Goal: Obtain resource: Download file/media

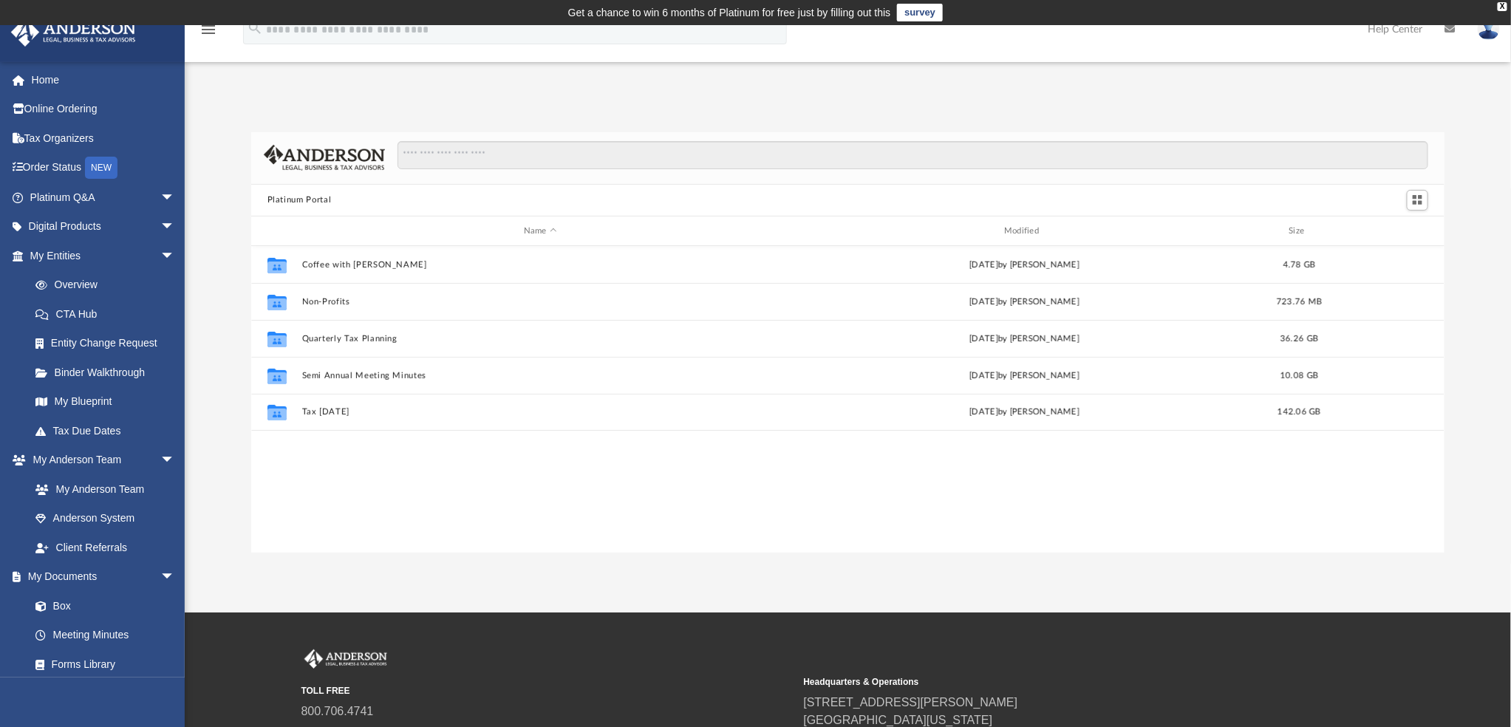
scroll to position [13, 13]
click at [64, 600] on link "Box" at bounding box center [109, 606] width 177 height 30
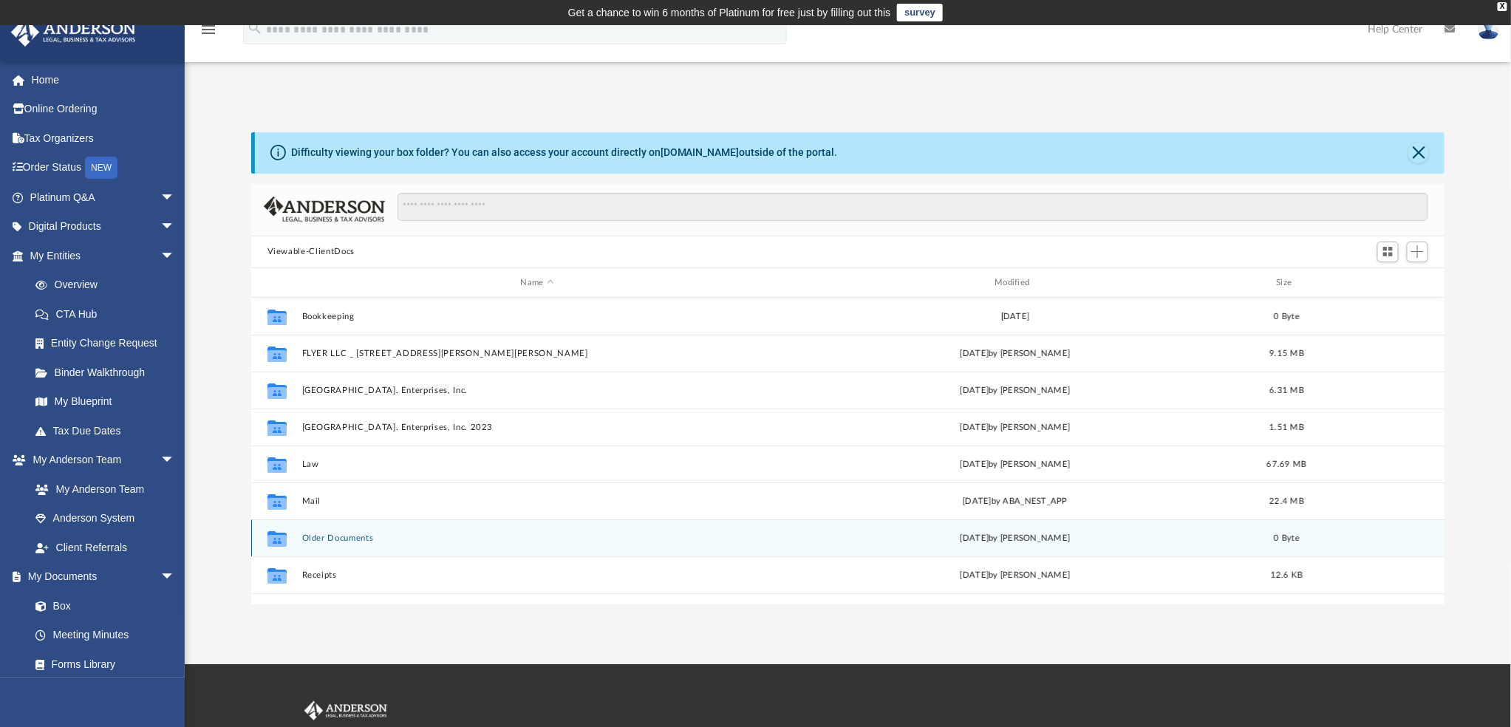
scroll to position [322, 1182]
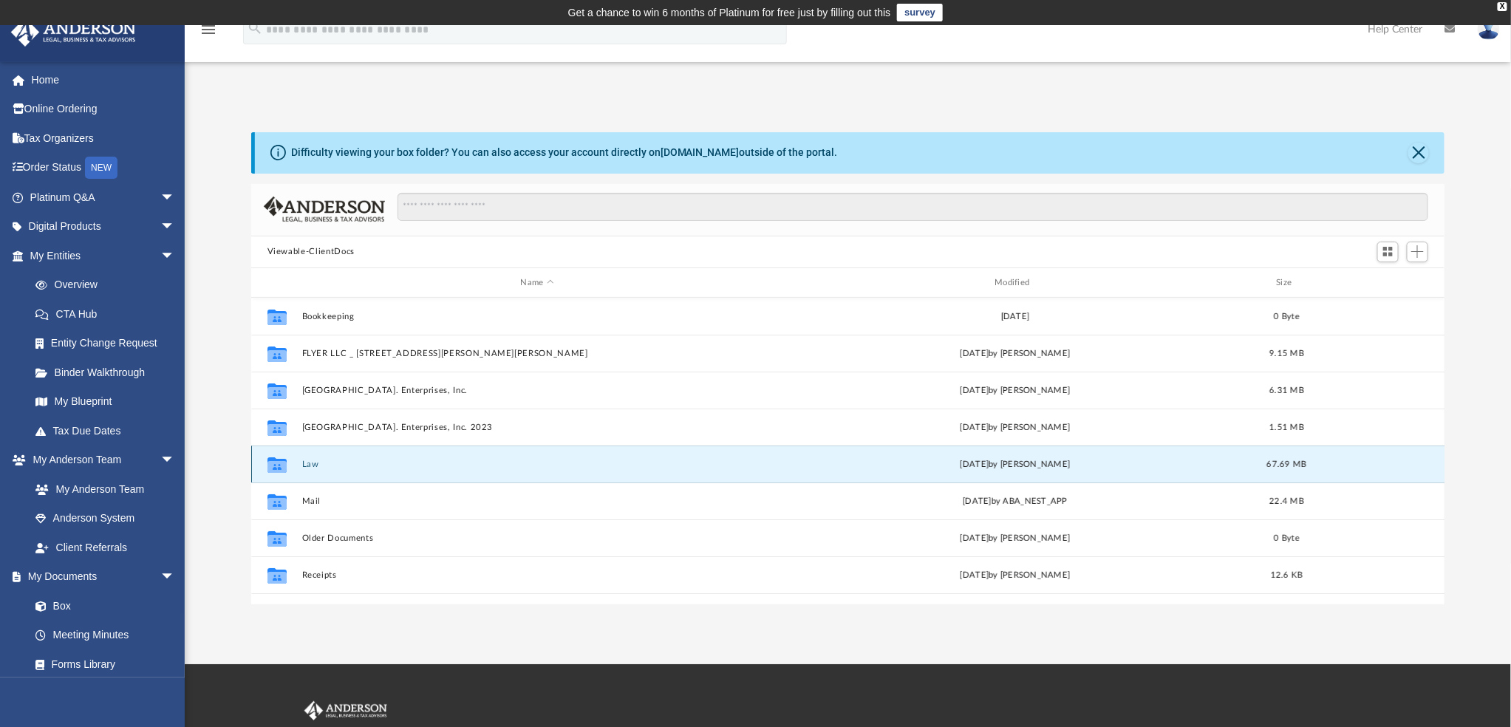
click at [315, 463] on button "Law" at bounding box center [536, 465] width 471 height 10
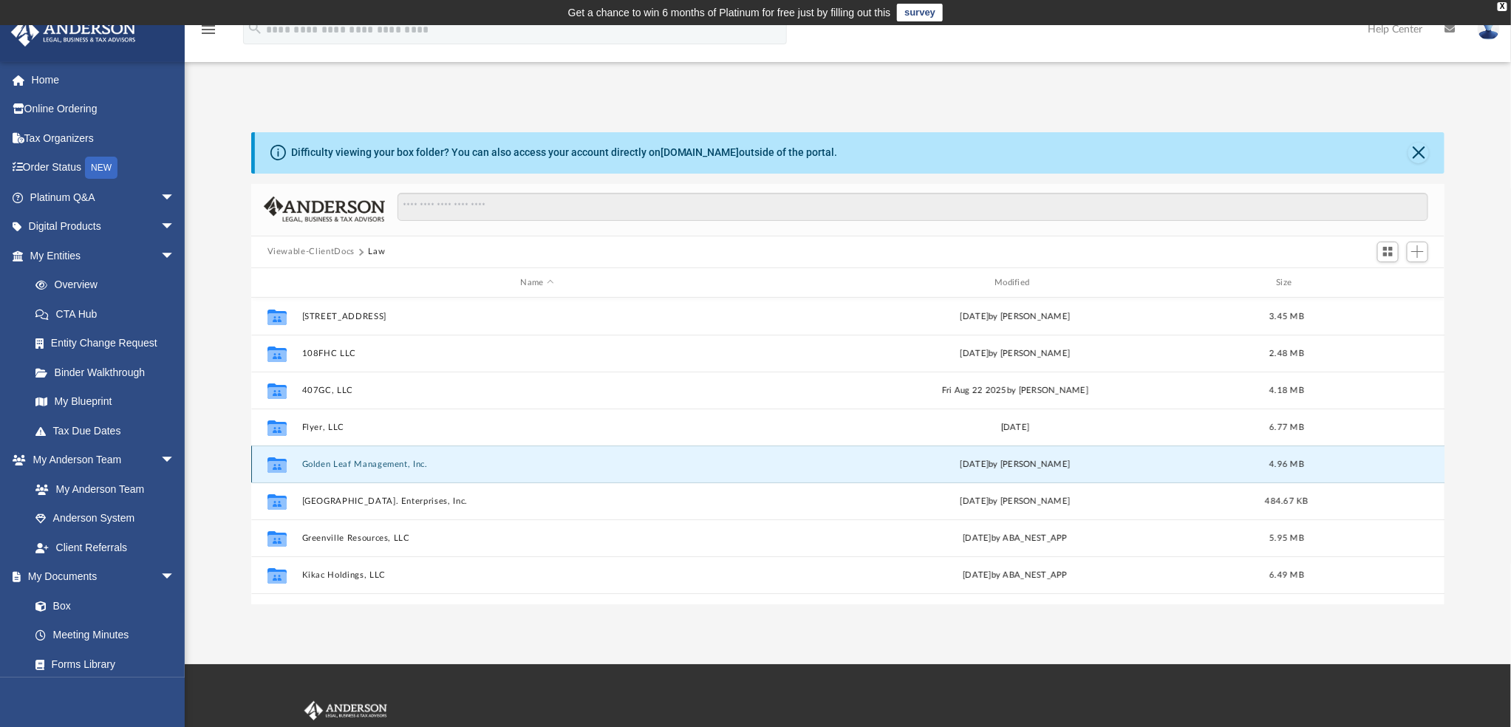
click at [367, 461] on button "Golden Leaf Management, Inc." at bounding box center [536, 465] width 471 height 10
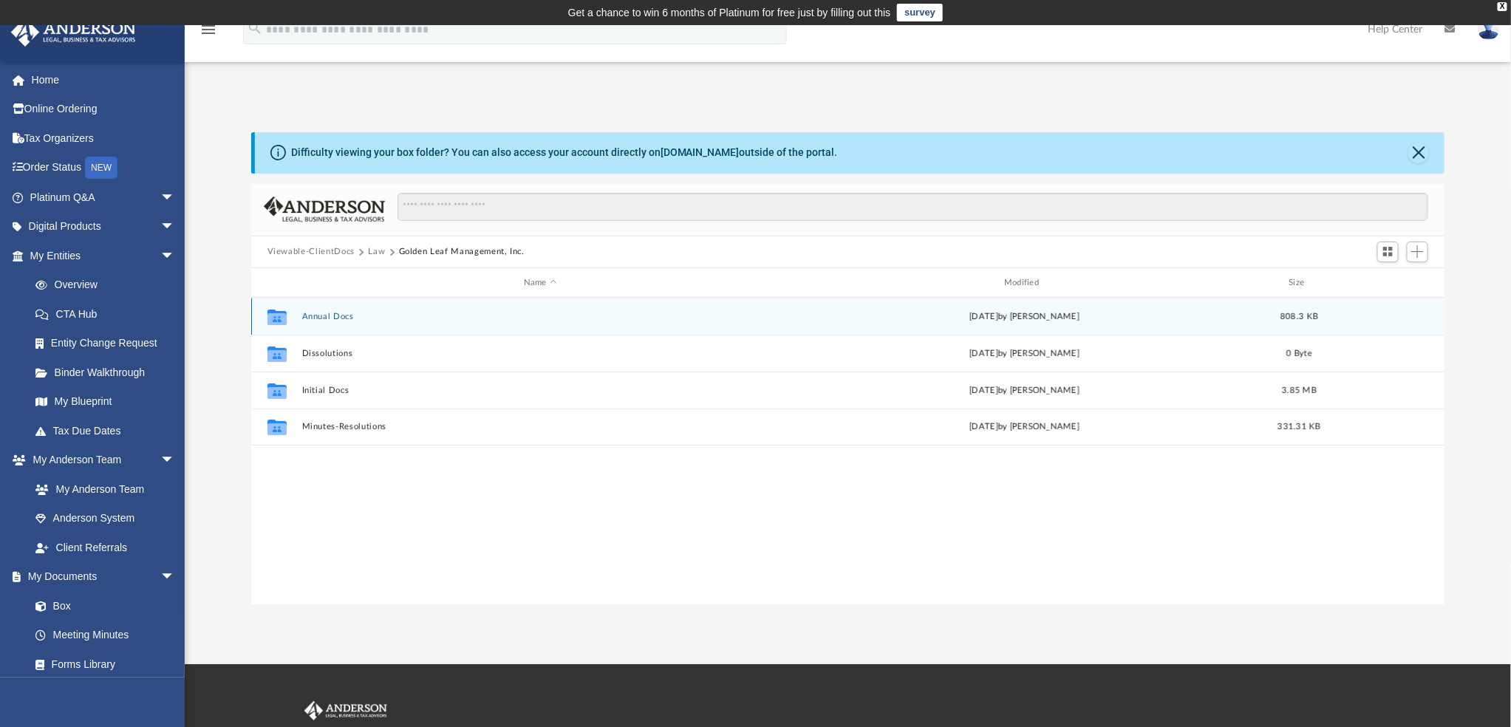
click at [340, 313] on button "Annual Docs" at bounding box center [539, 317] width 477 height 10
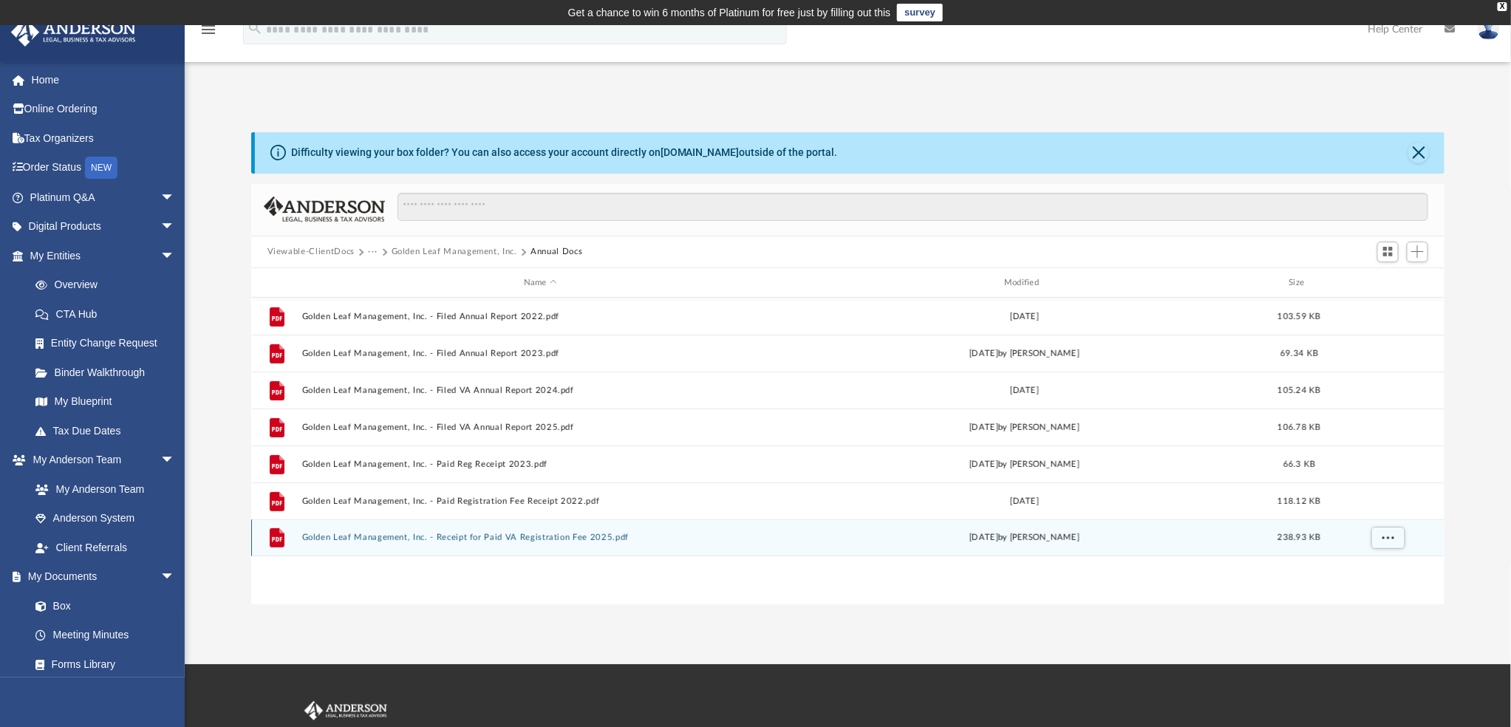
click at [361, 540] on button "Golden Leaf Management, Inc. - Receipt for Paid VA Registration Fee 2025.pdf" at bounding box center [539, 538] width 477 height 10
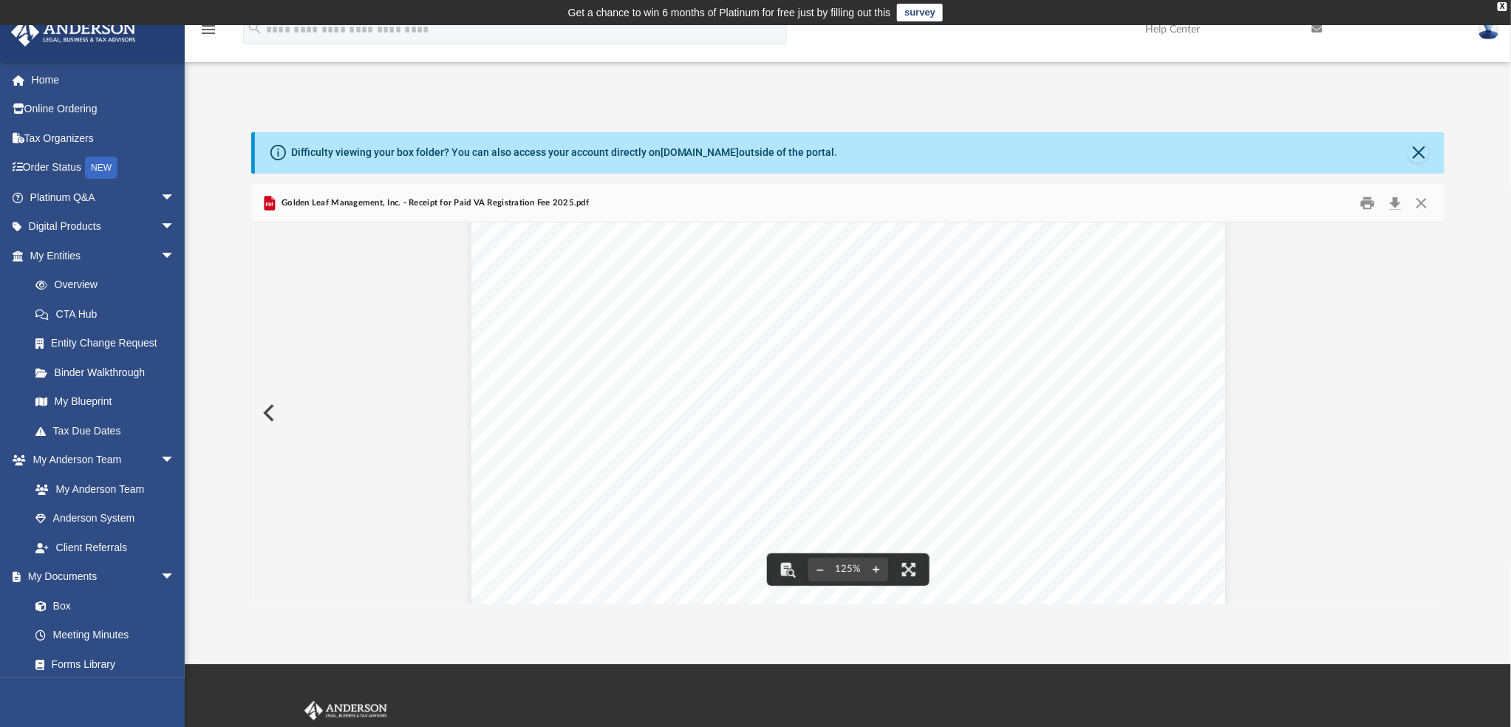
scroll to position [0, 0]
click at [267, 417] on button "Preview" at bounding box center [267, 412] width 33 height 41
click at [260, 417] on button "Preview" at bounding box center [267, 412] width 33 height 41
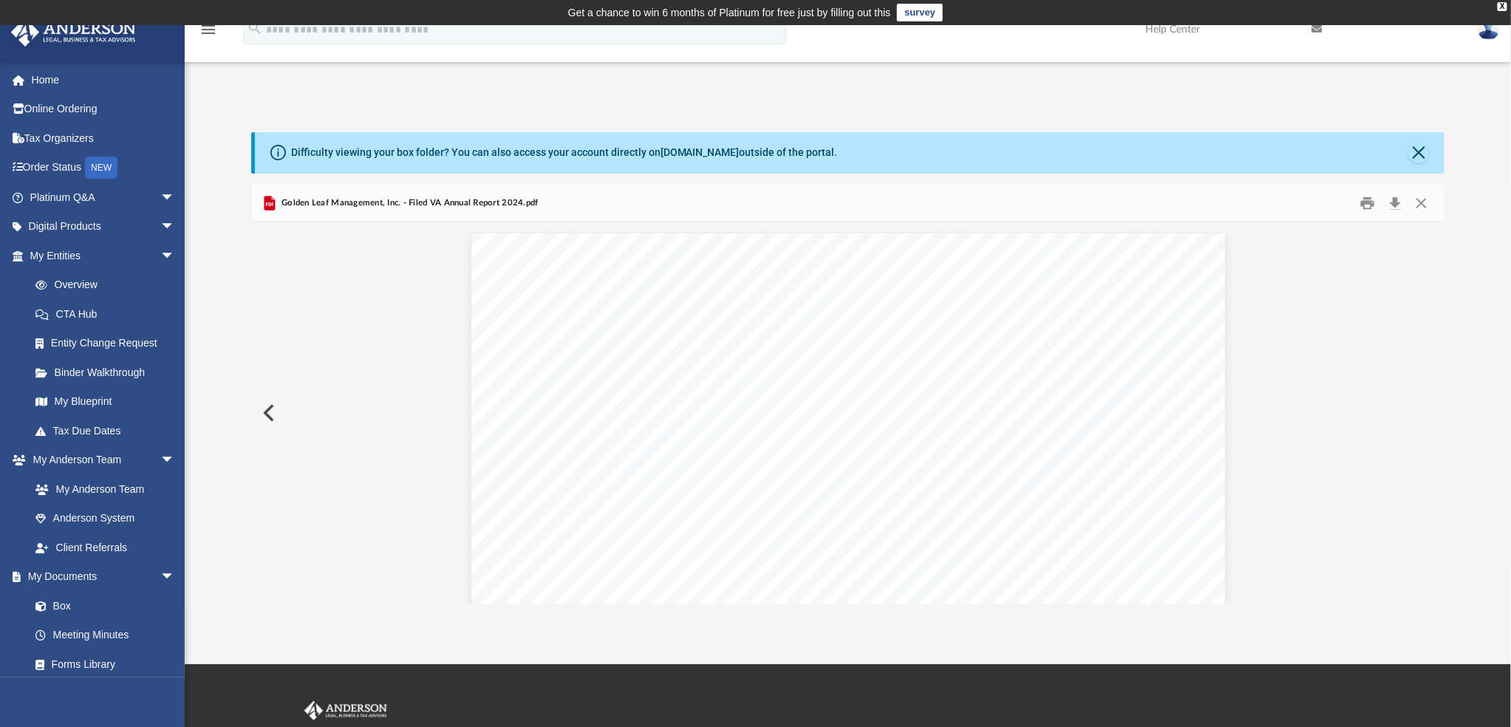
click at [260, 417] on button "Preview" at bounding box center [267, 412] width 33 height 41
click at [214, 30] on icon "menu" at bounding box center [208, 30] width 18 height 18
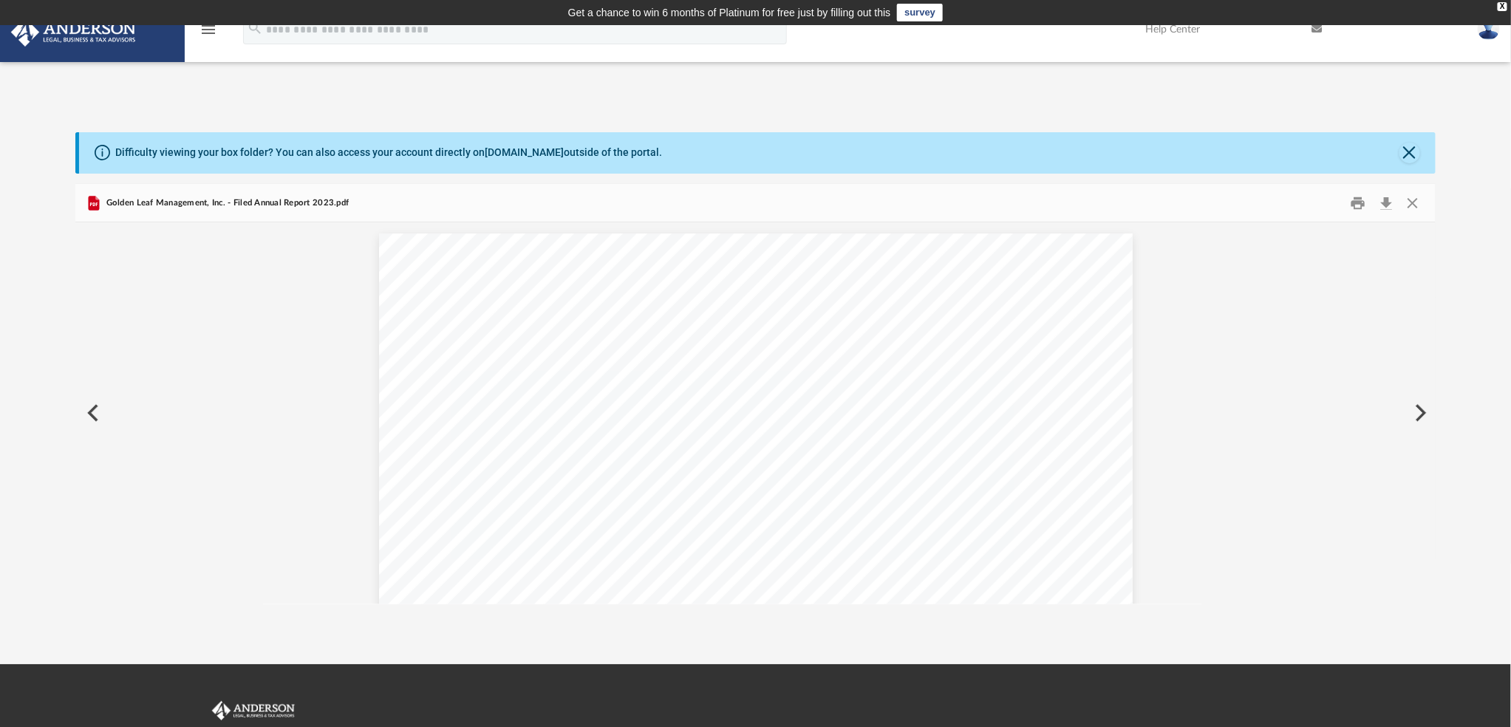
scroll to position [322, 1348]
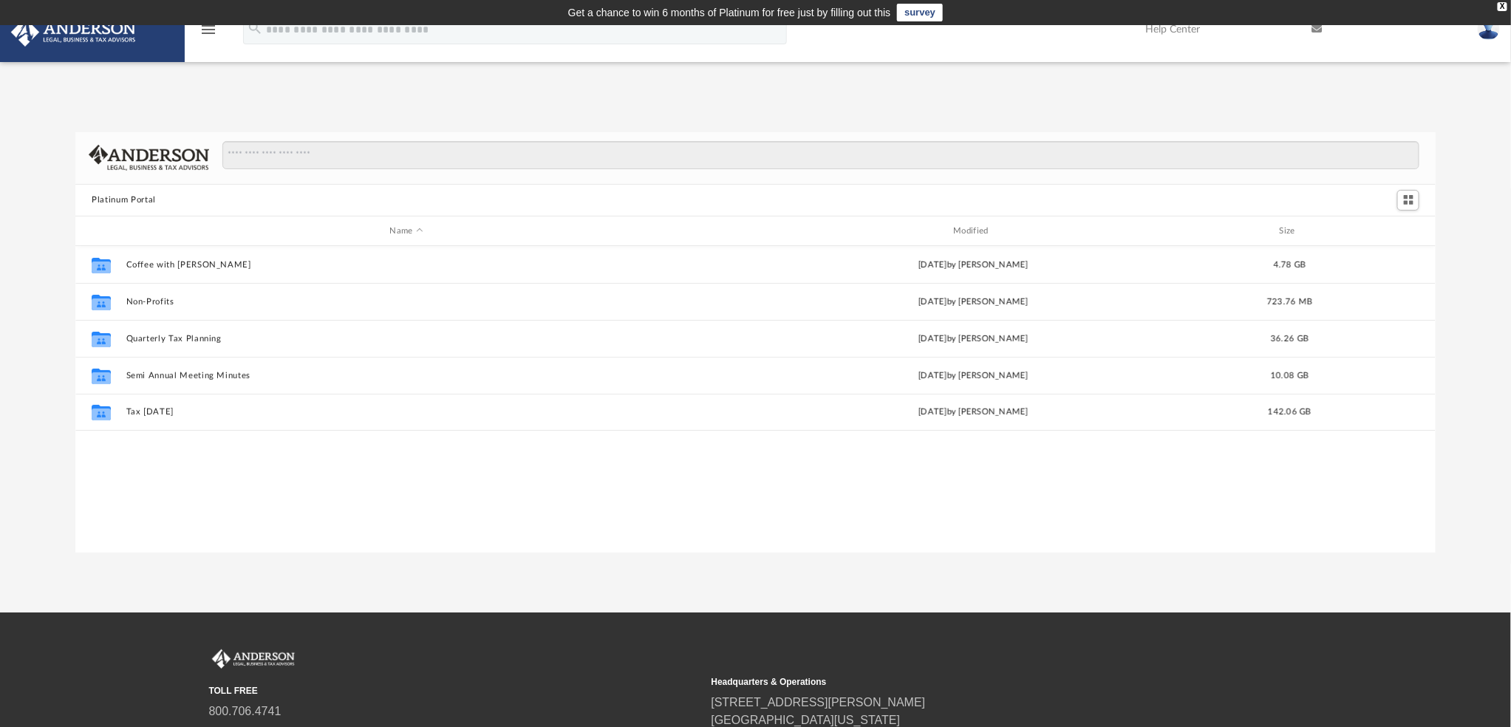
scroll to position [322, 1348]
